Goal: Task Accomplishment & Management: Complete application form

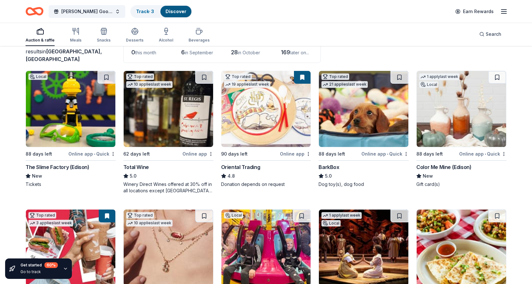
scroll to position [32, 0]
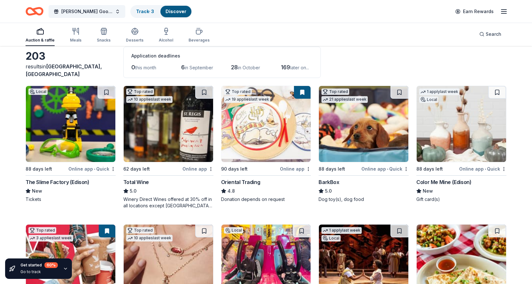
click at [328, 183] on div "BarkBox" at bounding box center [328, 182] width 20 height 8
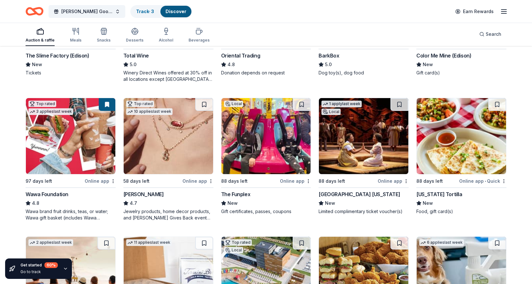
scroll to position [192, 0]
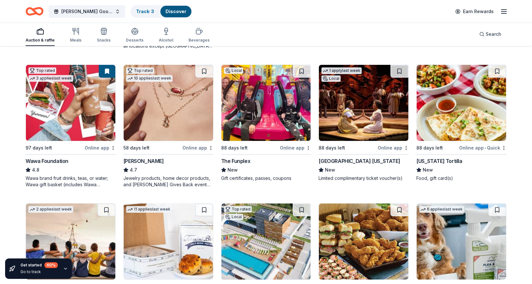
click at [353, 161] on div "State Theatre New Jersey" at bounding box center [358, 161] width 81 height 8
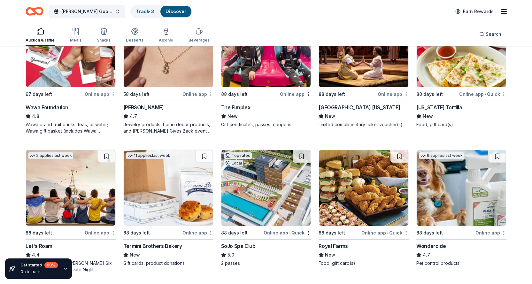
scroll to position [255, 0]
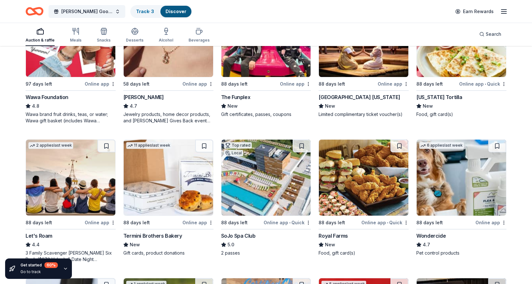
click at [437, 98] on div "California Tortilla" at bounding box center [439, 97] width 46 height 8
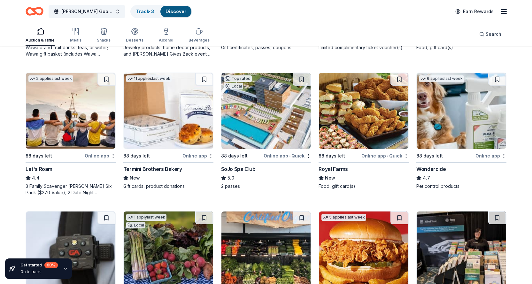
scroll to position [383, 0]
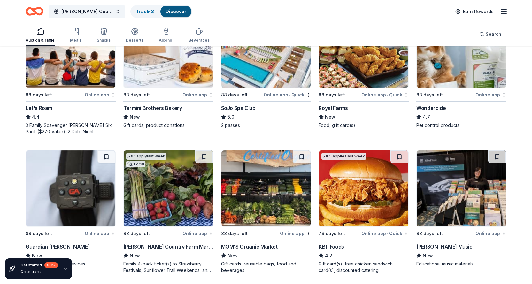
click at [165, 109] on div "Termini Brothers Bakery" at bounding box center [152, 108] width 59 height 8
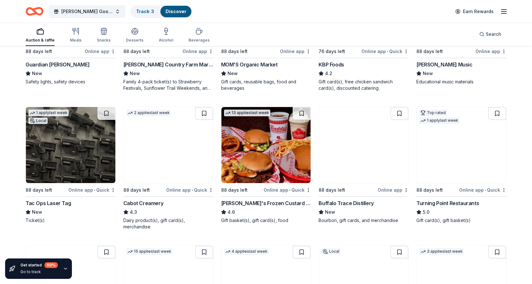
scroll to position [607, 0]
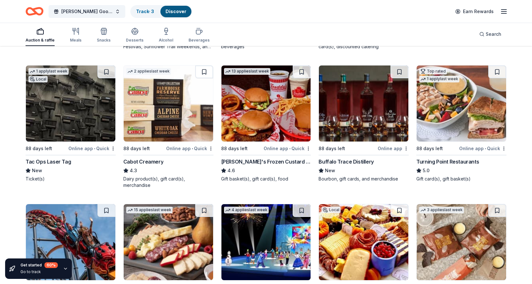
click at [37, 163] on div "Tac Ops Laser Tag" at bounding box center [48, 162] width 45 height 8
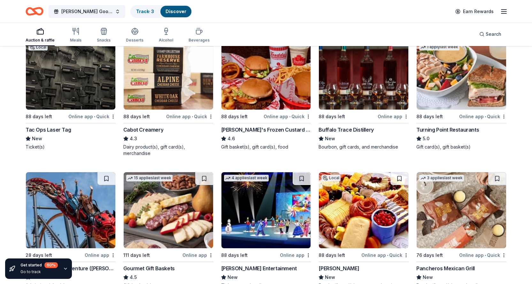
scroll to position [670, 0]
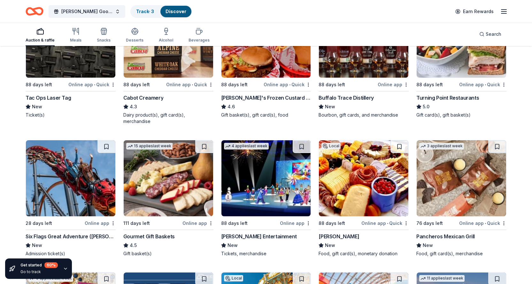
click at [366, 98] on div "Buffalo Trace Distillery" at bounding box center [345, 98] width 55 height 8
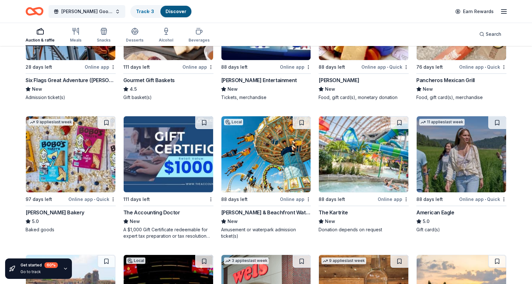
scroll to position [766, 0]
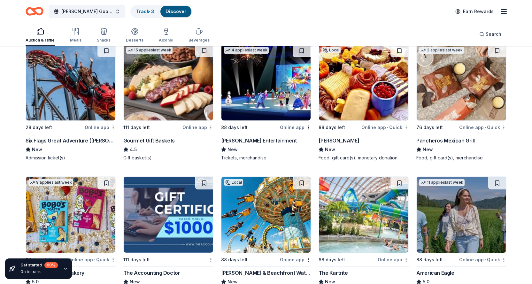
click at [232, 137] on div "[PERSON_NAME] Entertainment" at bounding box center [259, 141] width 76 height 8
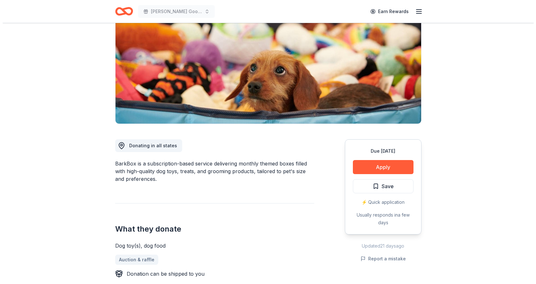
scroll to position [96, 0]
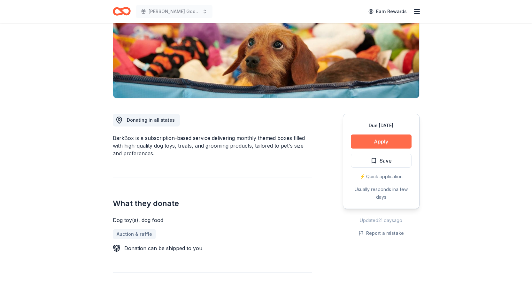
click at [368, 140] on button "Apply" at bounding box center [381, 141] width 61 height 14
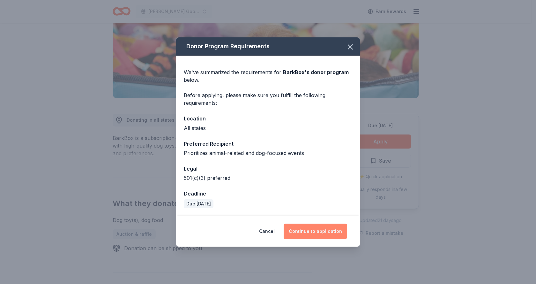
click at [324, 231] on button "Continue to application" at bounding box center [316, 230] width 64 height 15
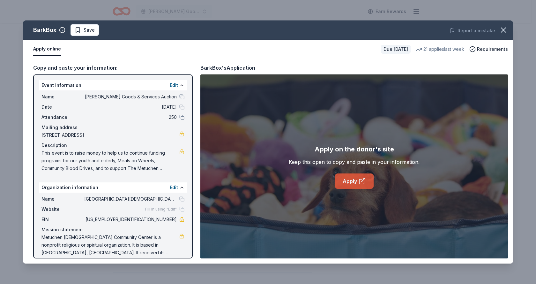
click at [359, 180] on icon at bounding box center [363, 181] width 8 height 8
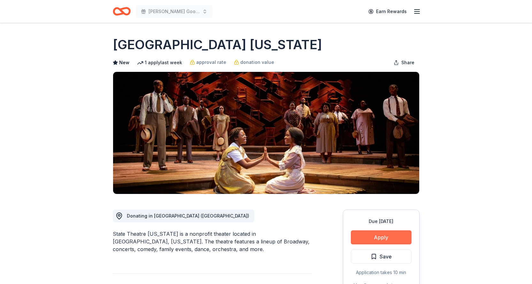
click at [368, 236] on button "Apply" at bounding box center [381, 237] width 61 height 14
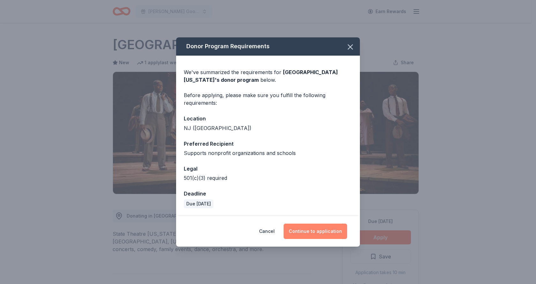
click at [323, 230] on button "Continue to application" at bounding box center [316, 230] width 64 height 15
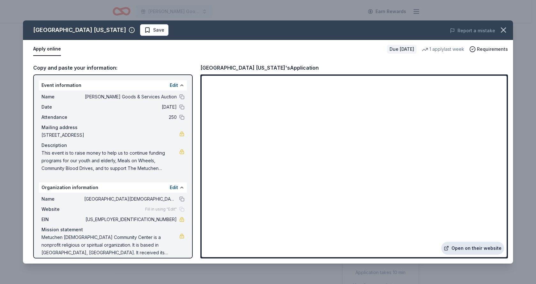
click at [467, 247] on link "Open on their website" at bounding box center [473, 248] width 63 height 13
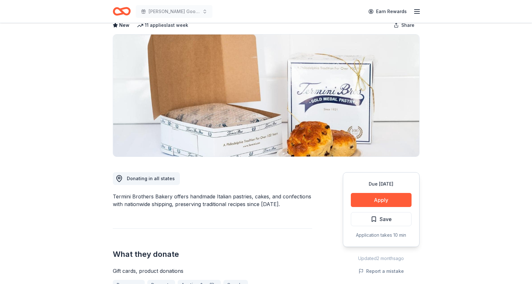
scroll to position [32, 0]
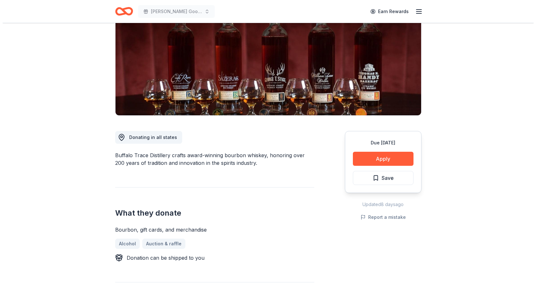
scroll to position [96, 0]
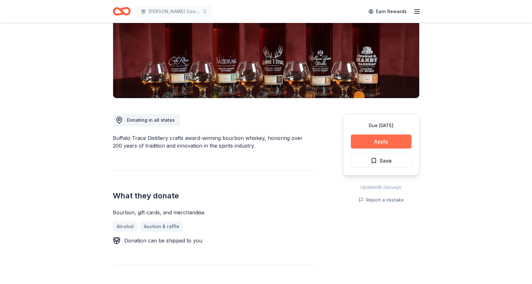
click at [376, 139] on button "Apply" at bounding box center [381, 141] width 61 height 14
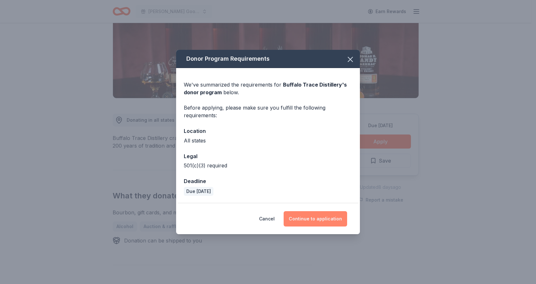
click at [312, 218] on button "Continue to application" at bounding box center [316, 218] width 64 height 15
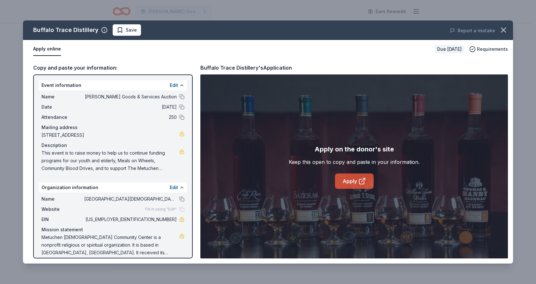
click at [352, 183] on link "Apply" at bounding box center [354, 180] width 39 height 15
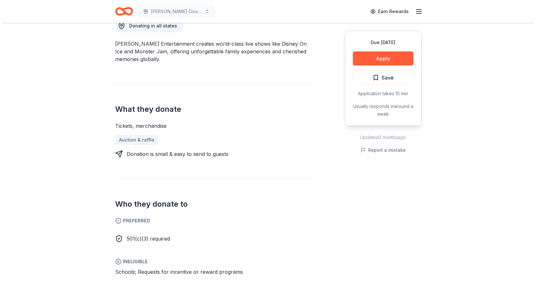
scroll to position [223, 0]
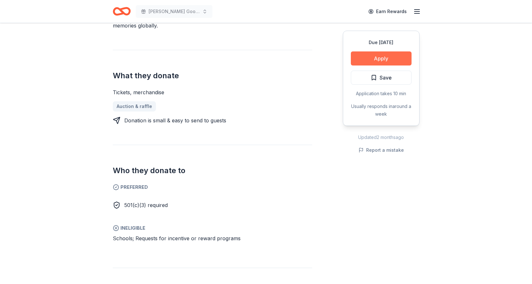
click at [366, 57] on button "Apply" at bounding box center [381, 58] width 61 height 14
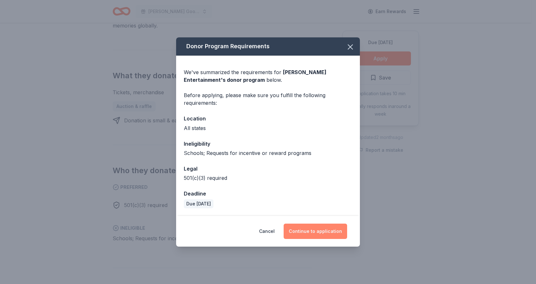
click at [311, 231] on button "Continue to application" at bounding box center [316, 230] width 64 height 15
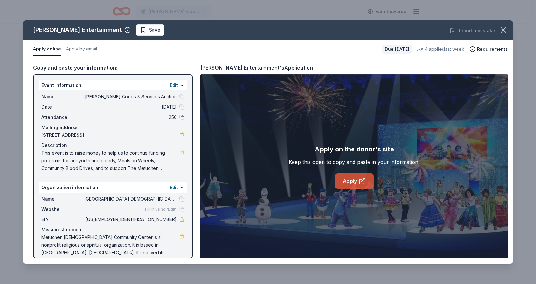
click at [352, 184] on link "Apply" at bounding box center [354, 180] width 39 height 15
